Goal: Transaction & Acquisition: Book appointment/travel/reservation

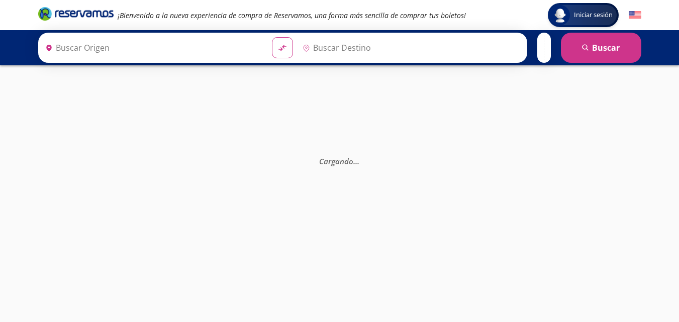
type input "[GEOGRAPHIC_DATA], [GEOGRAPHIC_DATA]"
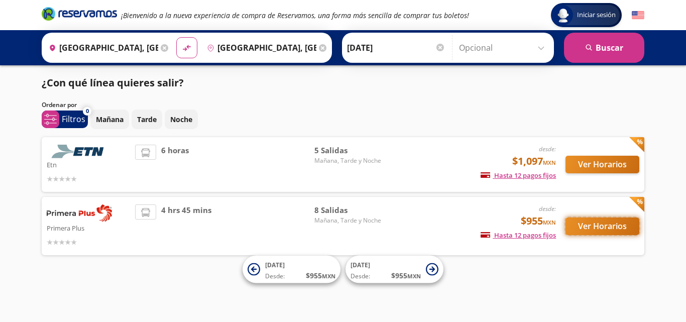
click at [601, 226] on button "Ver Horarios" at bounding box center [603, 226] width 74 height 18
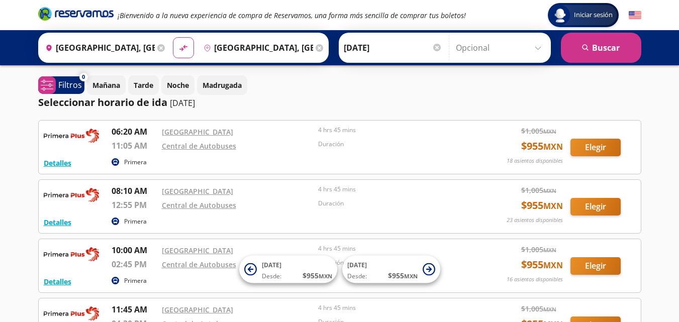
scroll to position [50, 0]
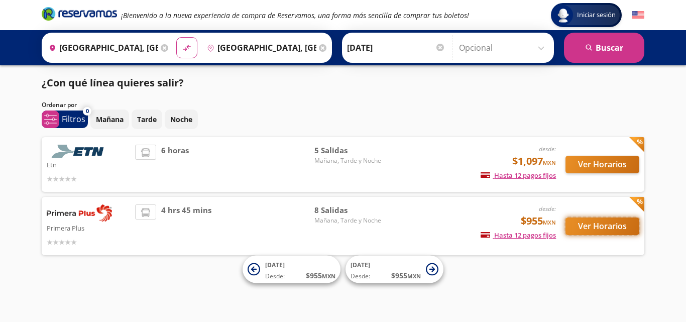
click at [575, 230] on button "Ver Horarios" at bounding box center [603, 226] width 74 height 18
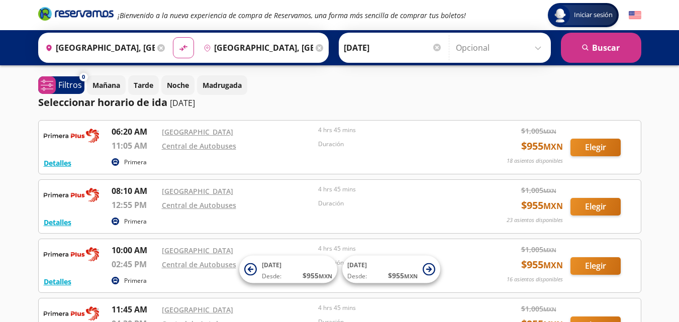
click at [633, 92] on div "Mañana Tarde Noche Madrugada" at bounding box center [364, 85] width 554 height 20
